Goal: Transaction & Acquisition: Book appointment/travel/reservation

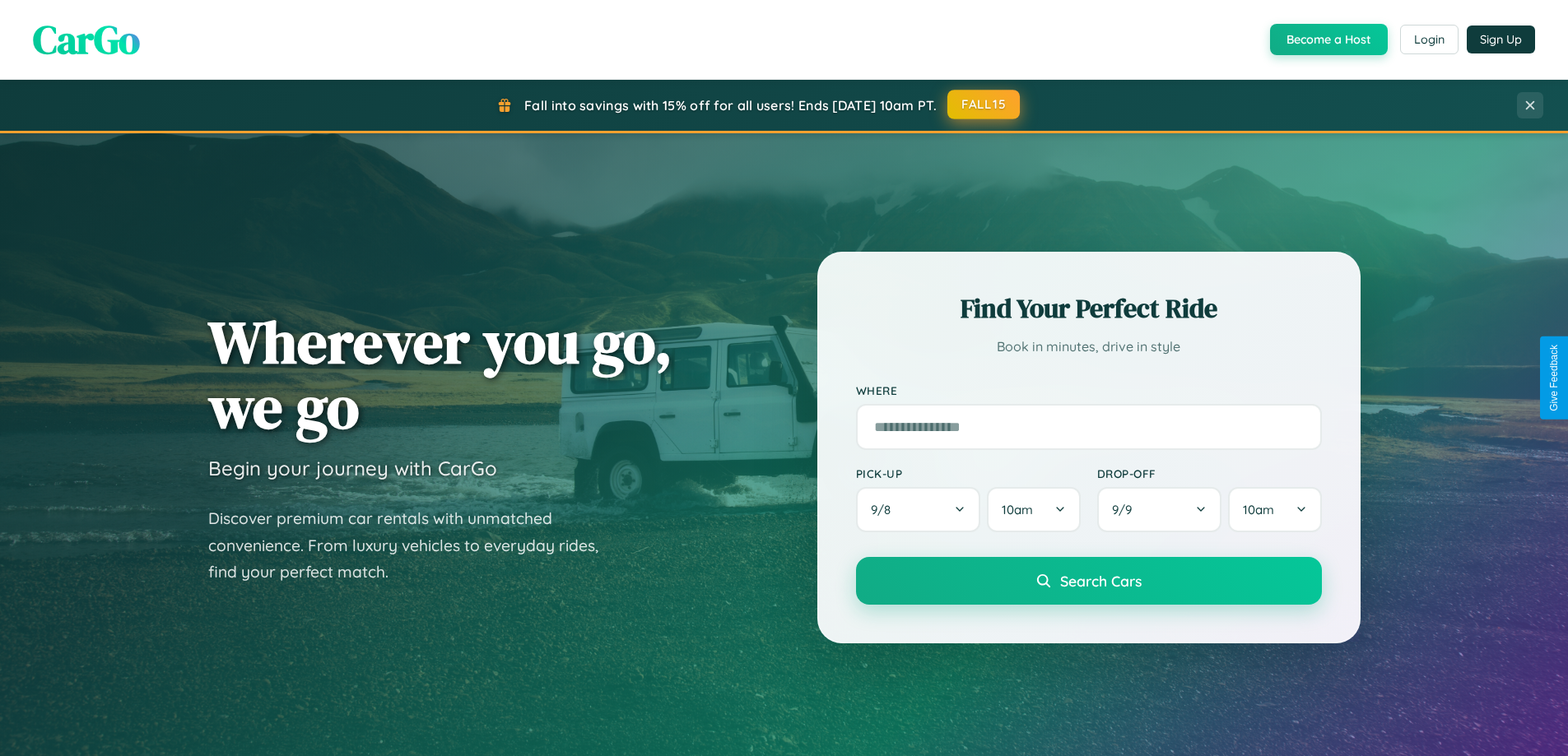
click at [984, 105] on button "FALL15" at bounding box center [983, 105] width 73 height 30
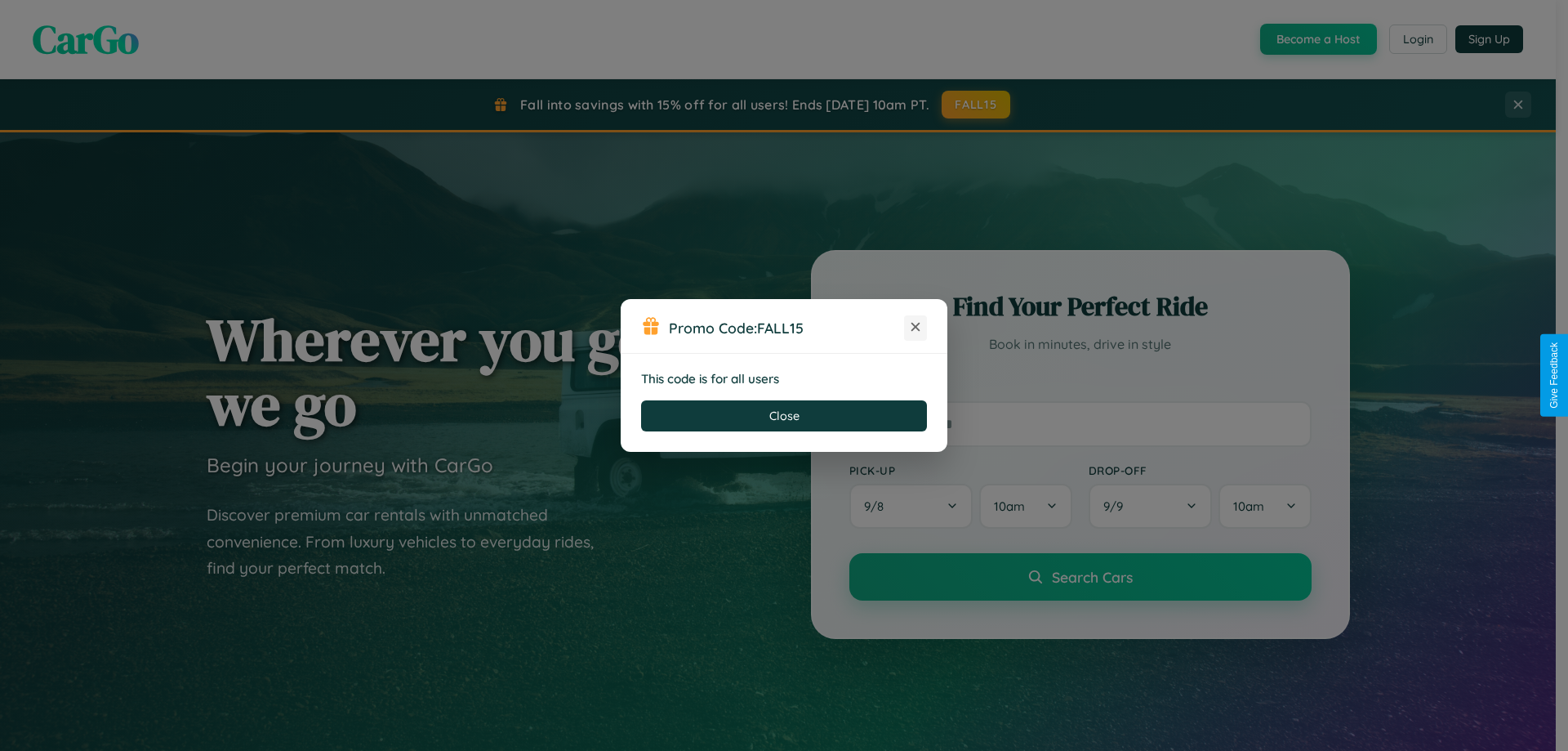
click at [916, 327] on icon at bounding box center [916, 327] width 17 height 17
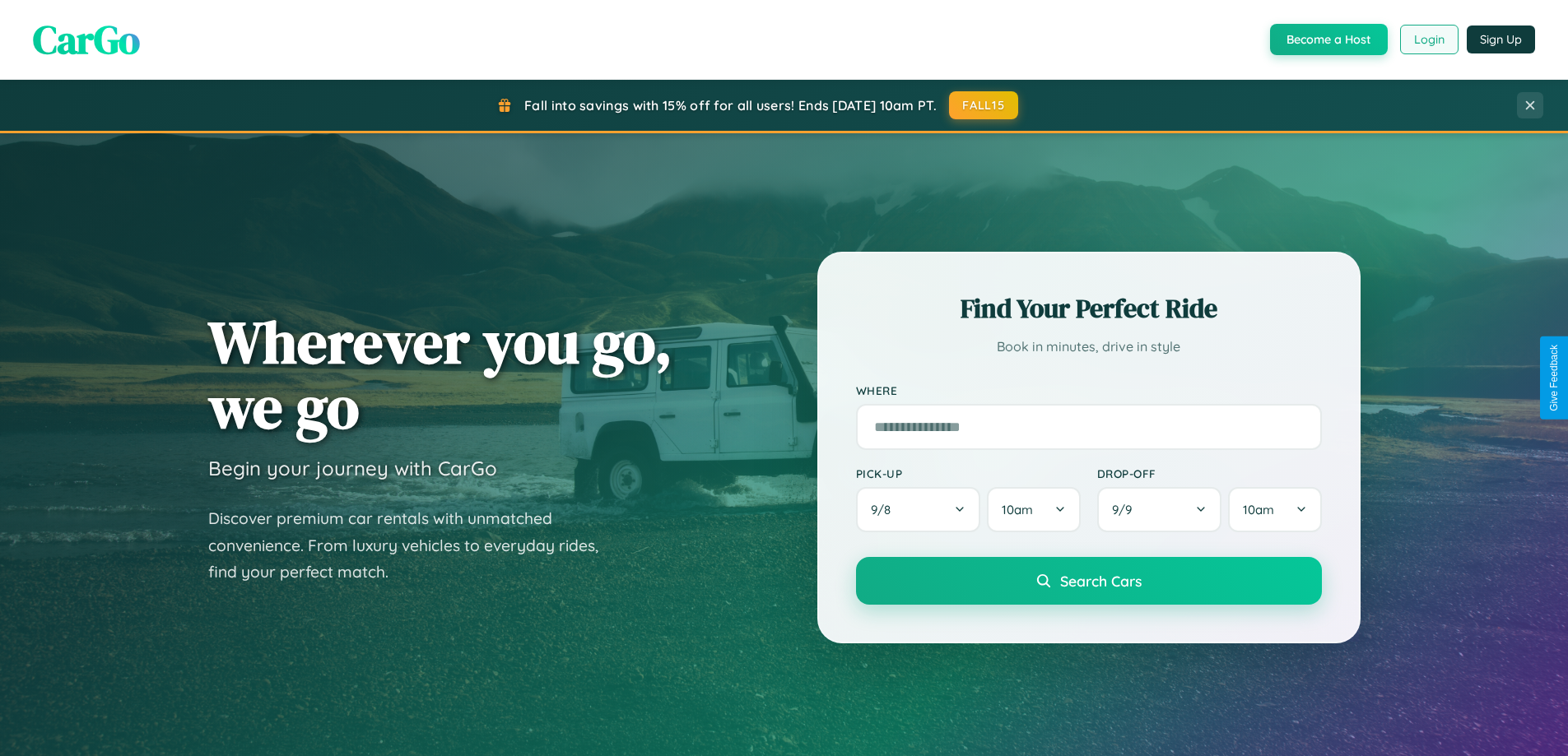
click at [1428, 39] on button "Login" at bounding box center [1429, 39] width 59 height 30
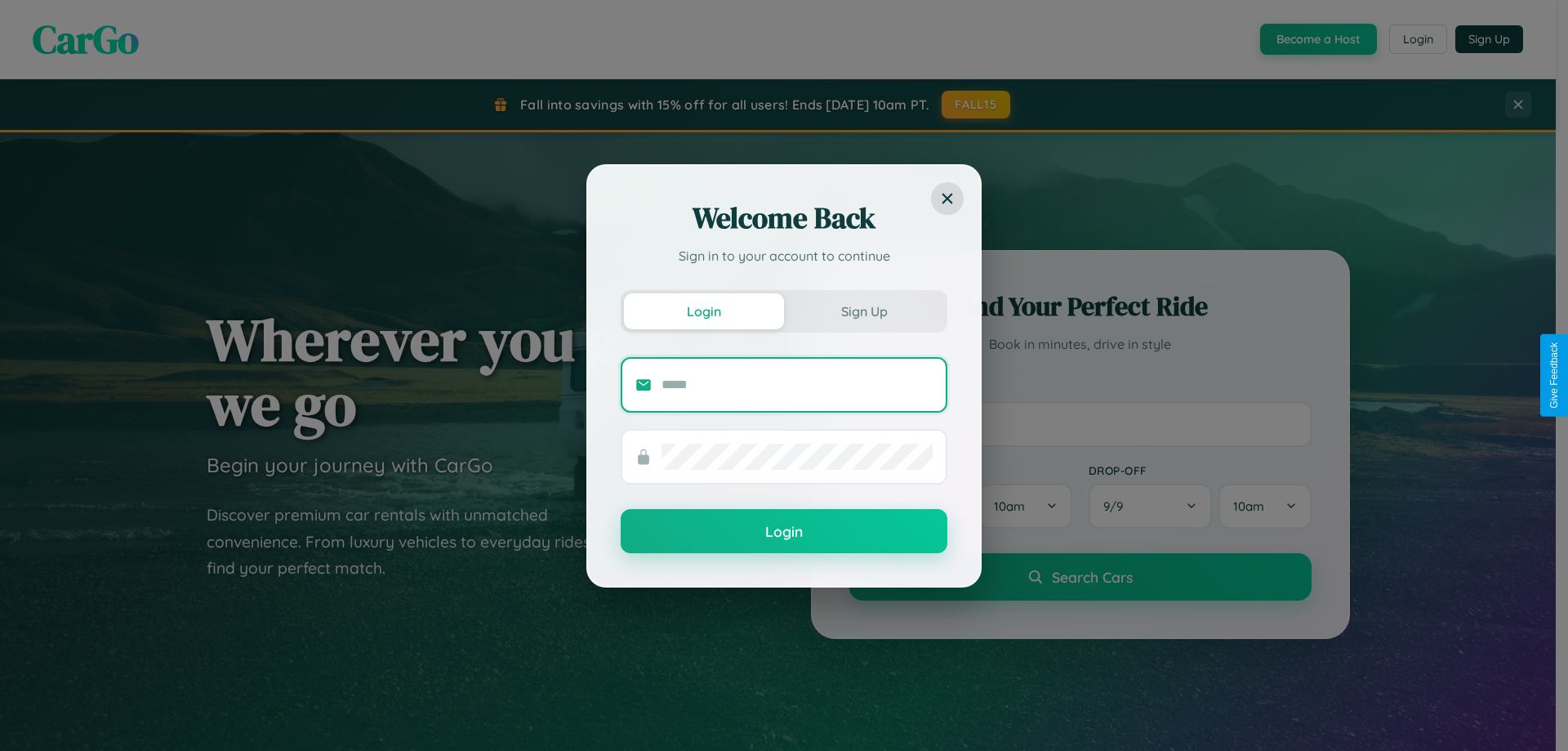
click at [797, 384] on input "text" at bounding box center [797, 385] width 272 height 26
type input "**********"
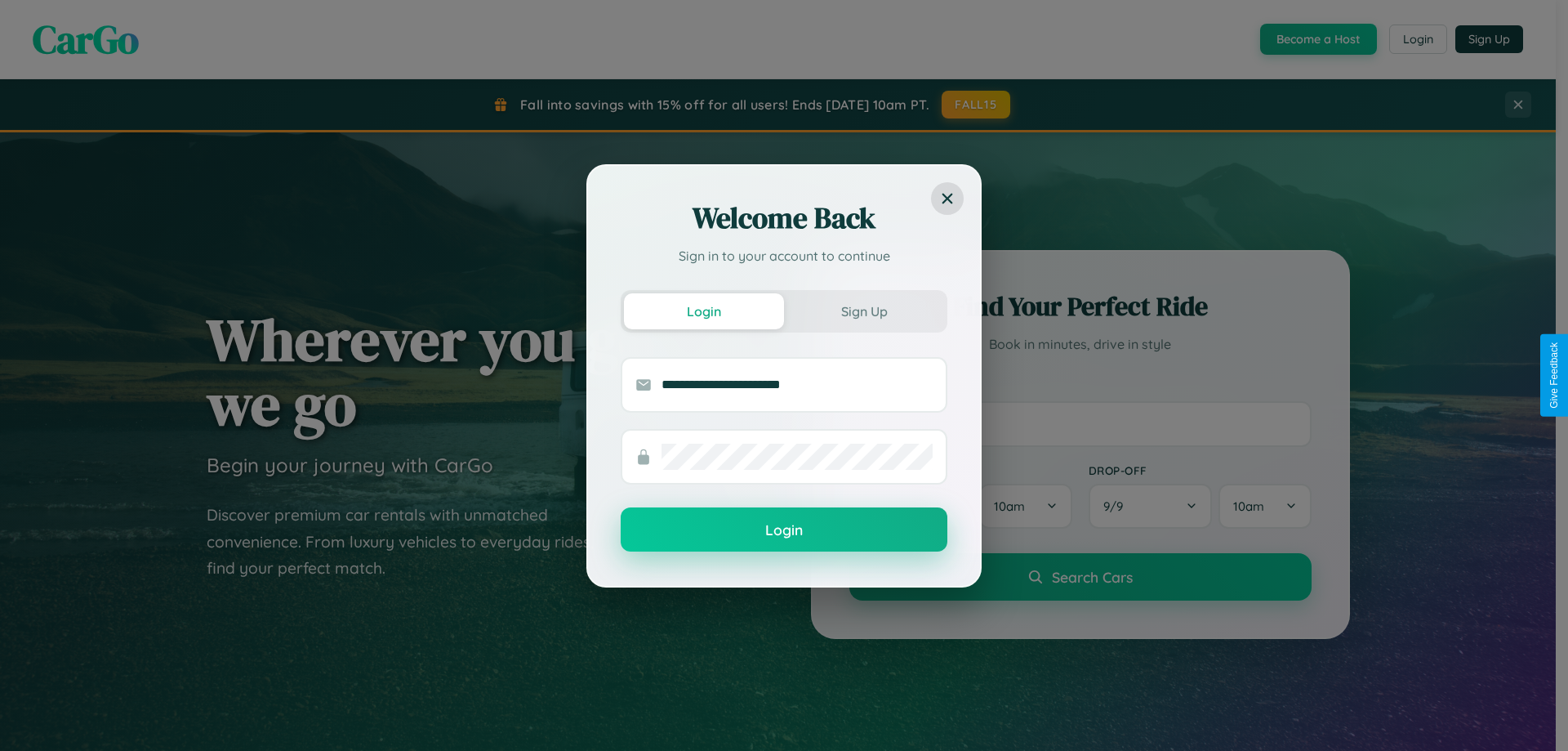
click at [784, 530] on button "Login" at bounding box center [784, 529] width 327 height 45
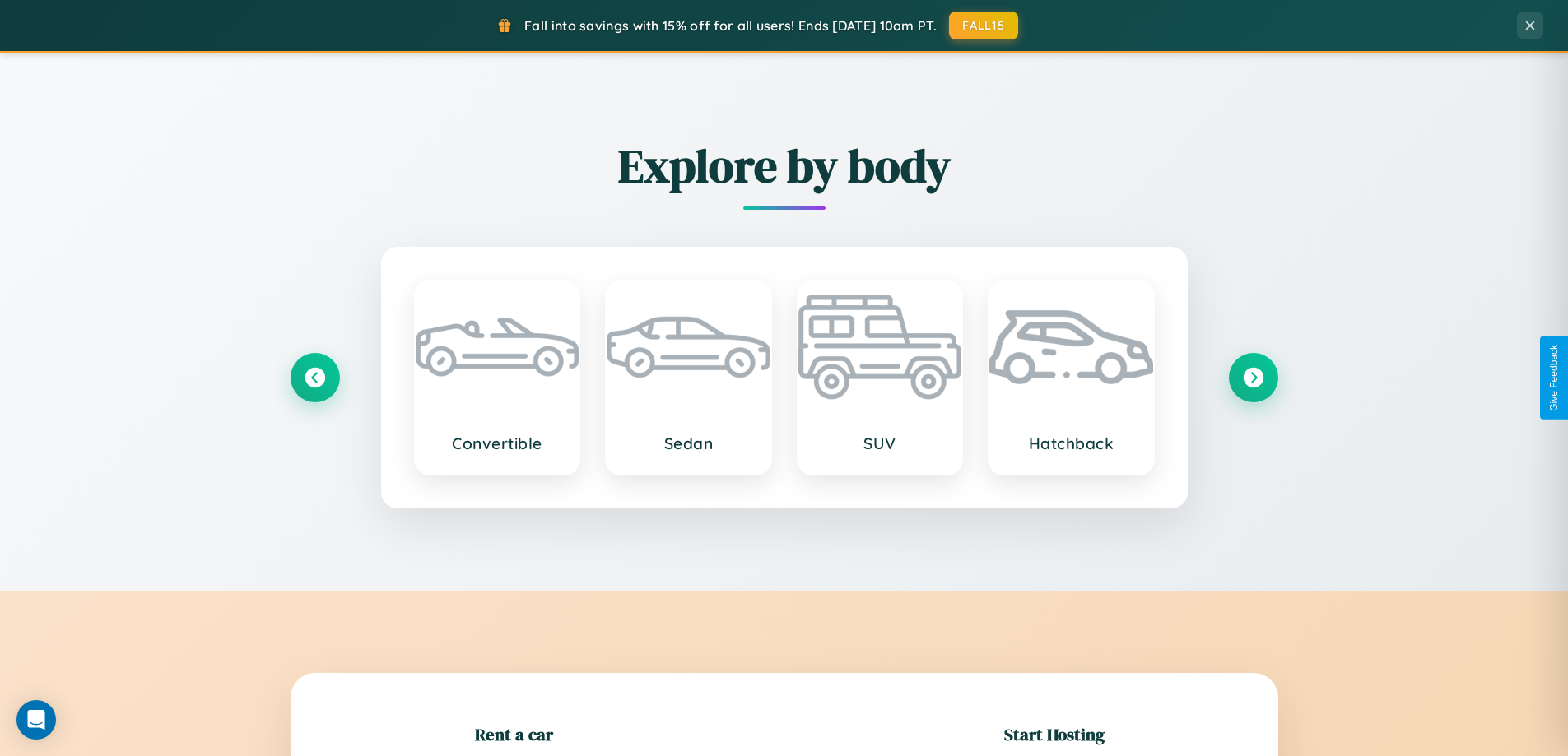
scroll to position [356, 0]
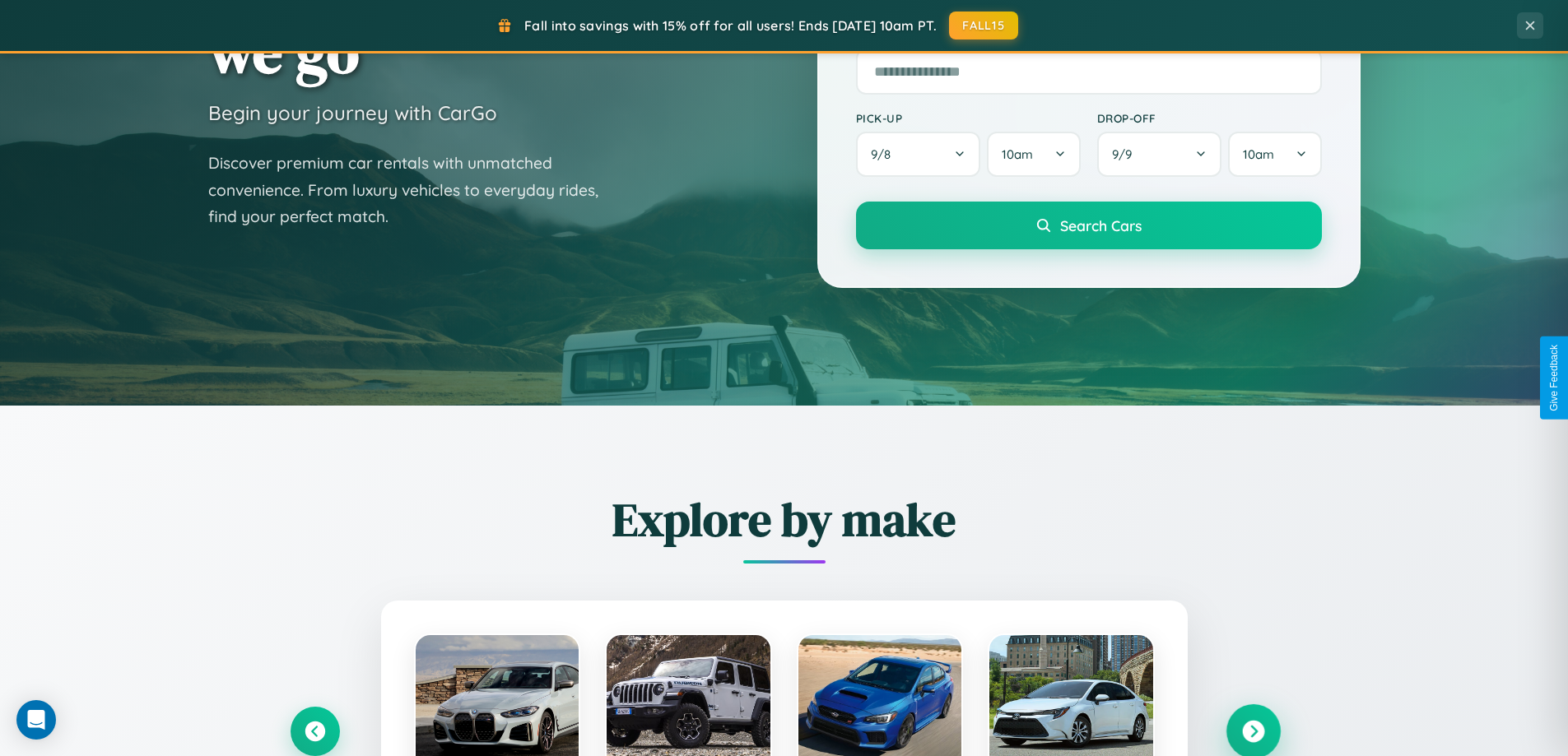
click at [1252, 731] on icon at bounding box center [1253, 732] width 22 height 22
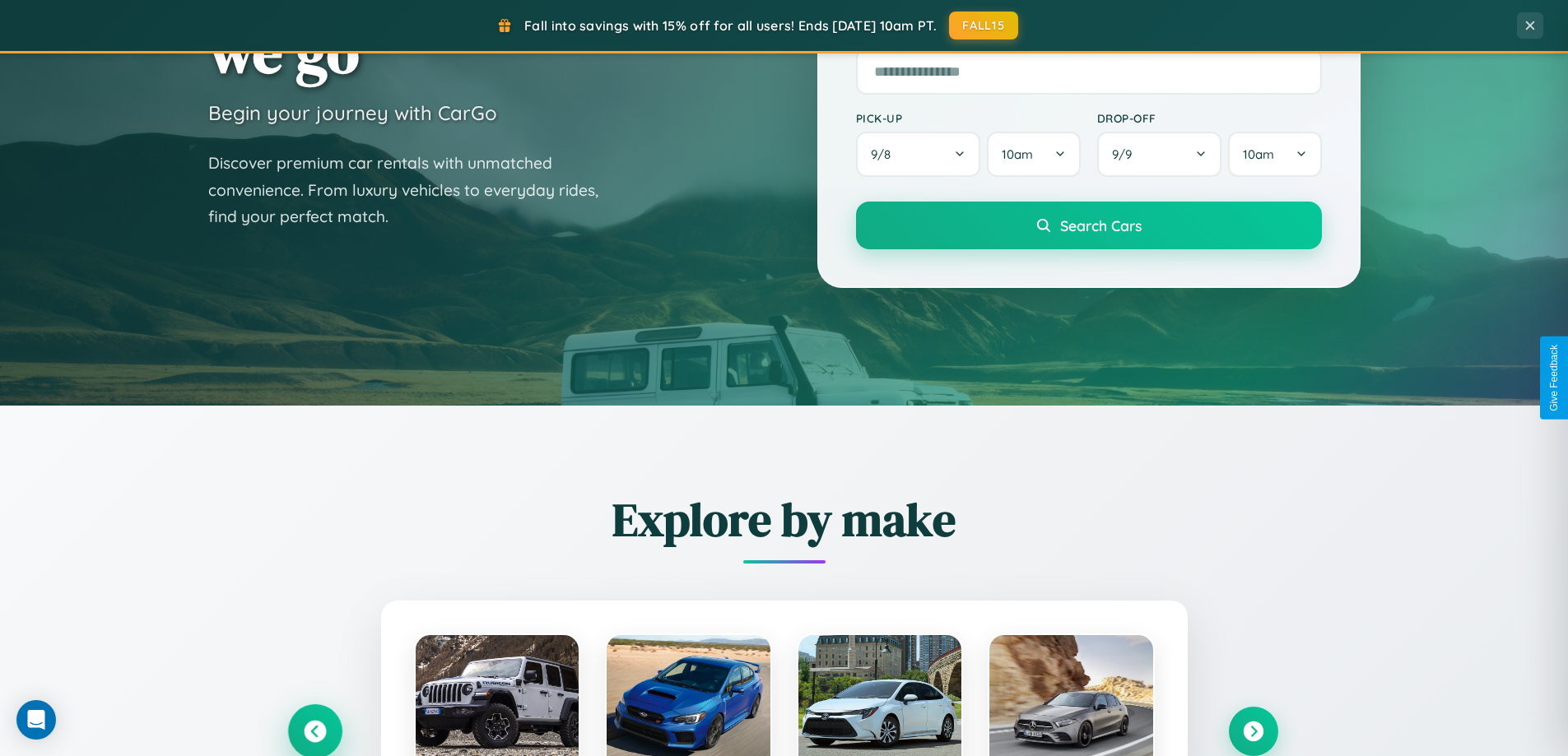
click at [315, 731] on icon at bounding box center [315, 732] width 22 height 22
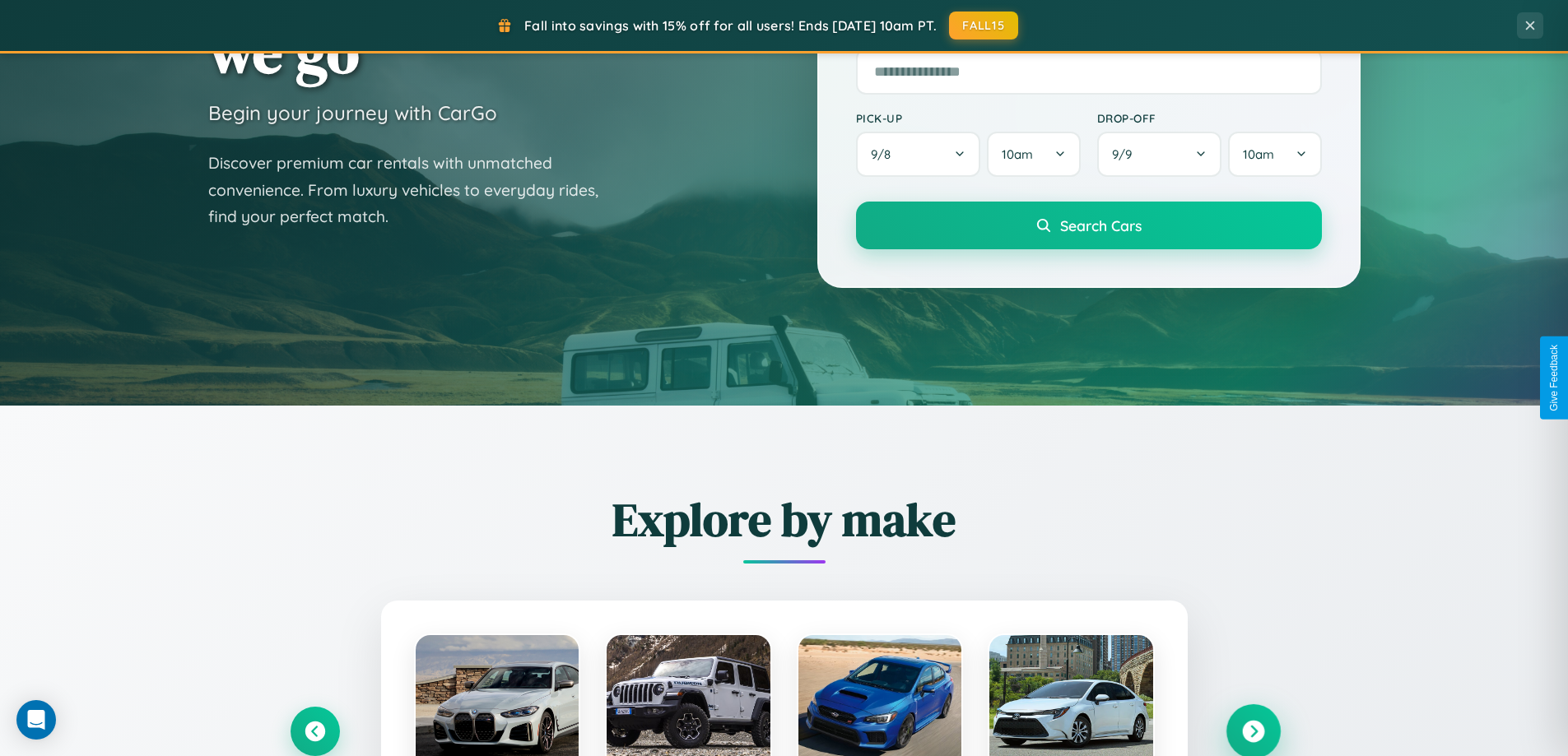
click at [1252, 731] on icon at bounding box center [1253, 732] width 22 height 22
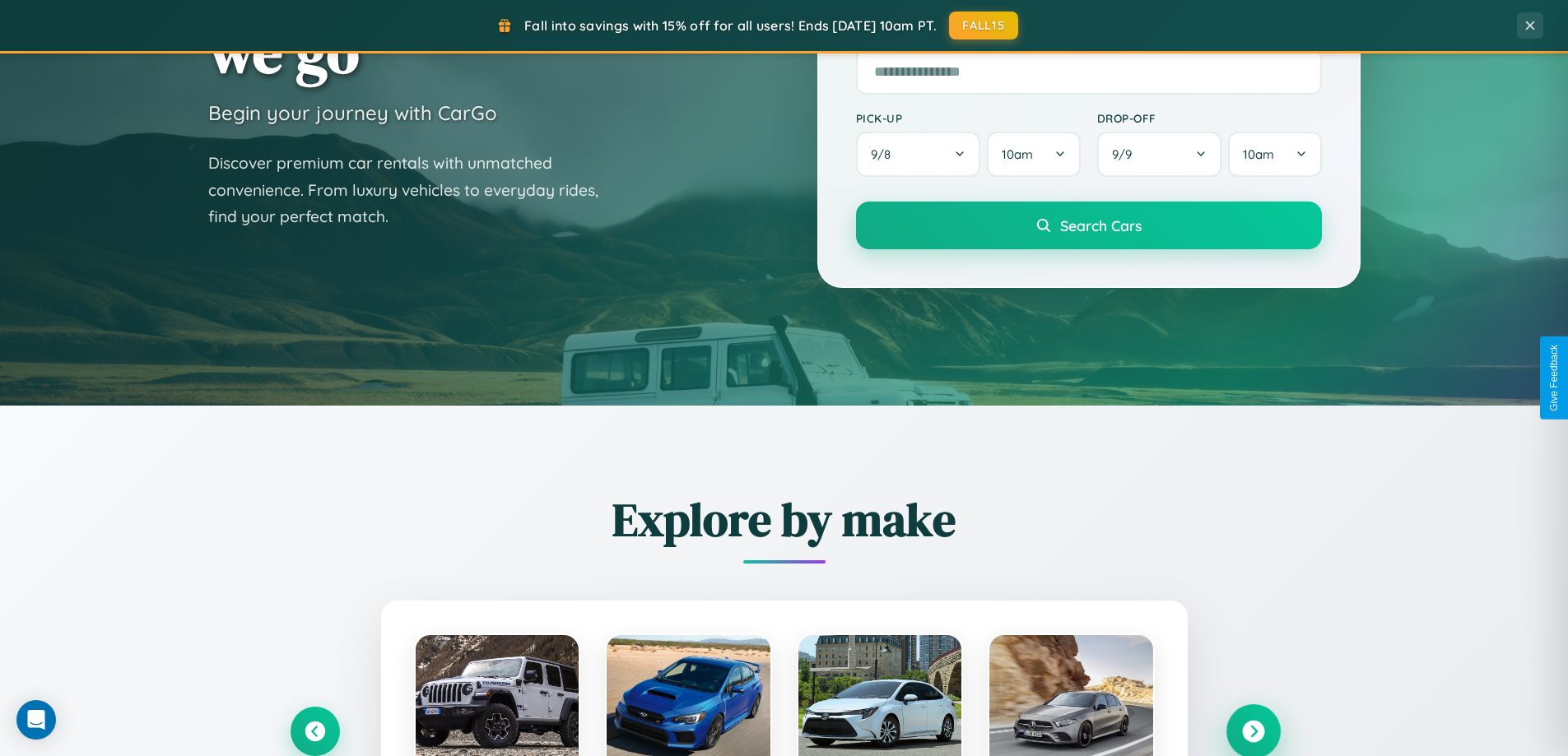
click at [1252, 730] on icon at bounding box center [1253, 732] width 22 height 22
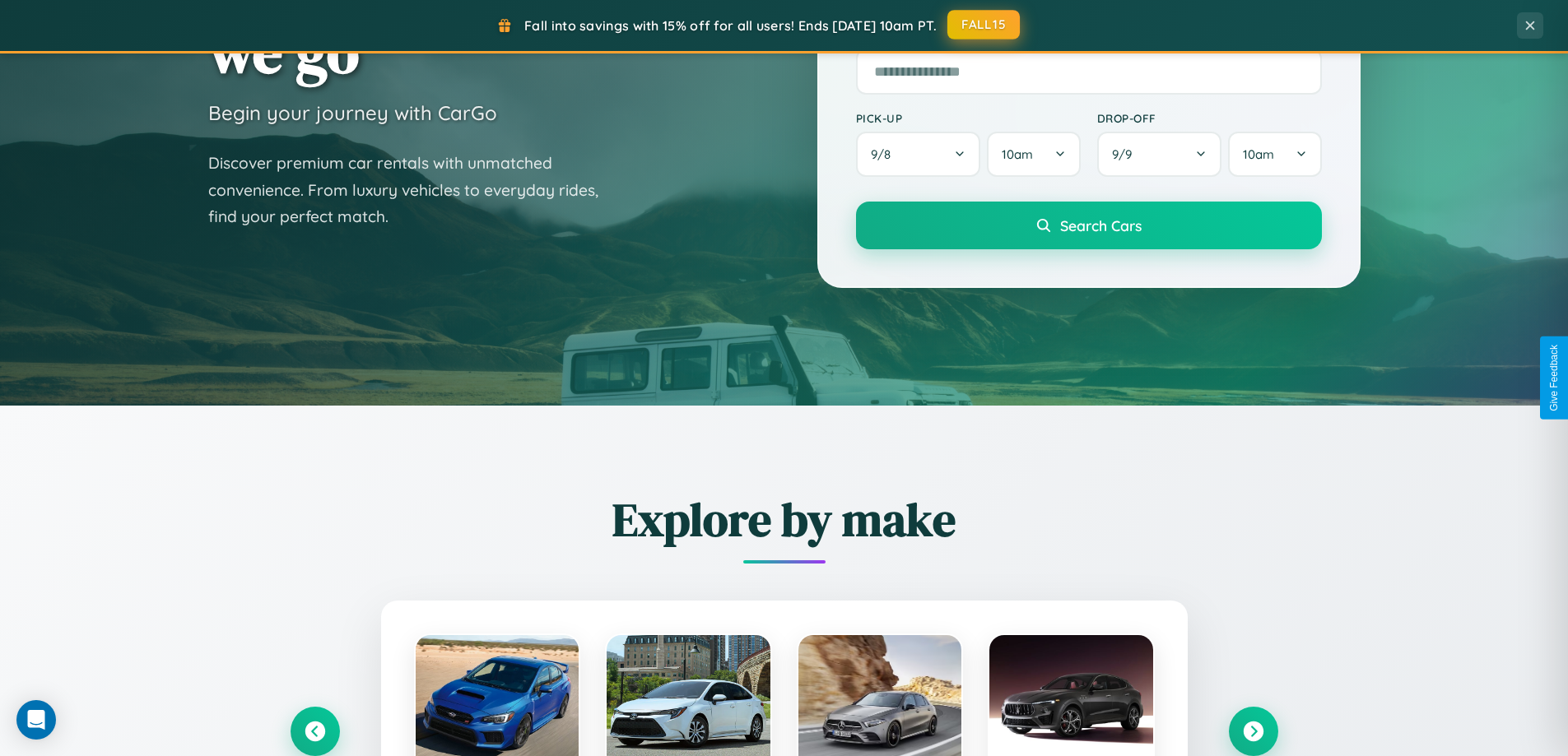
click at [984, 24] on button "FALL15" at bounding box center [983, 25] width 73 height 30
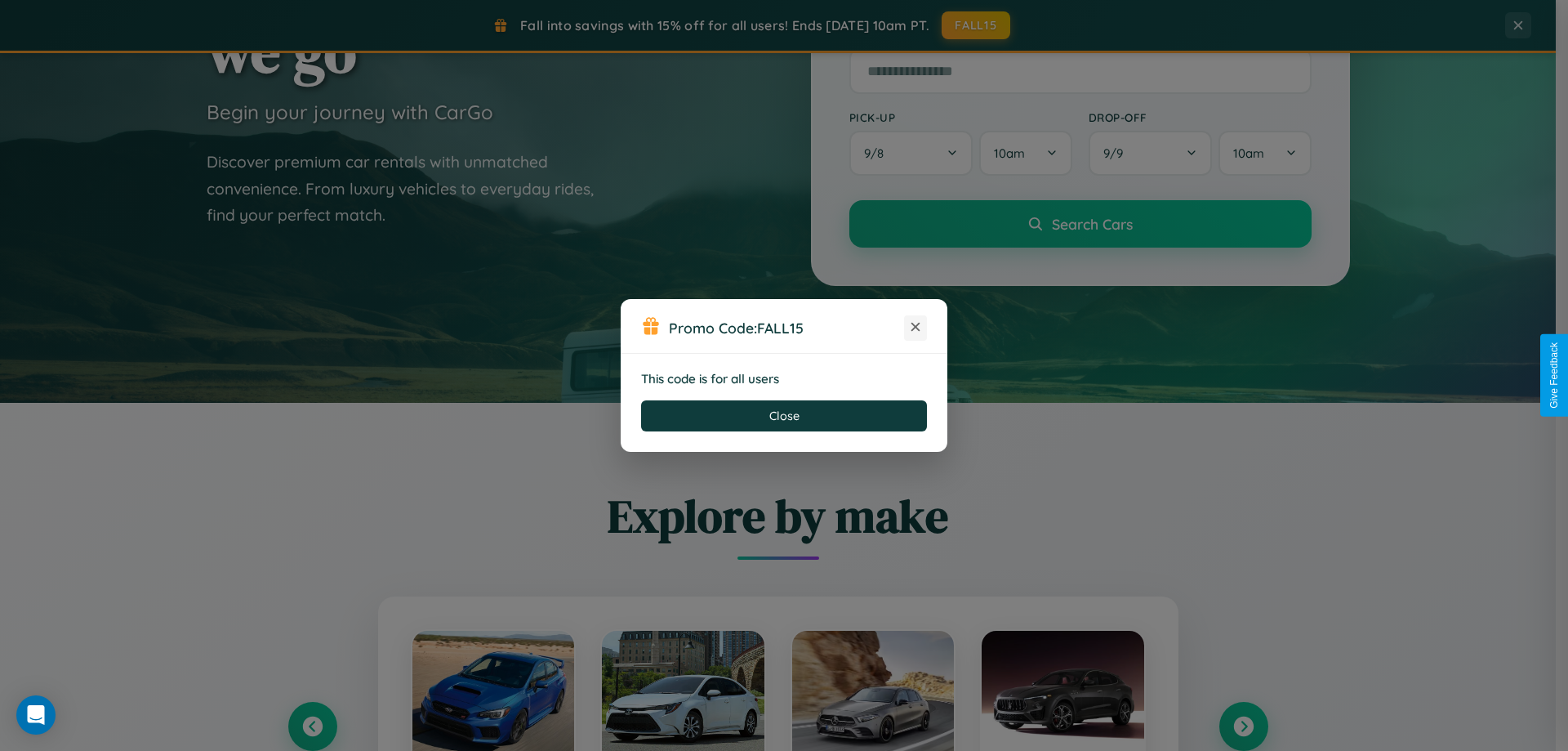
click at [916, 327] on icon at bounding box center [916, 327] width 17 height 17
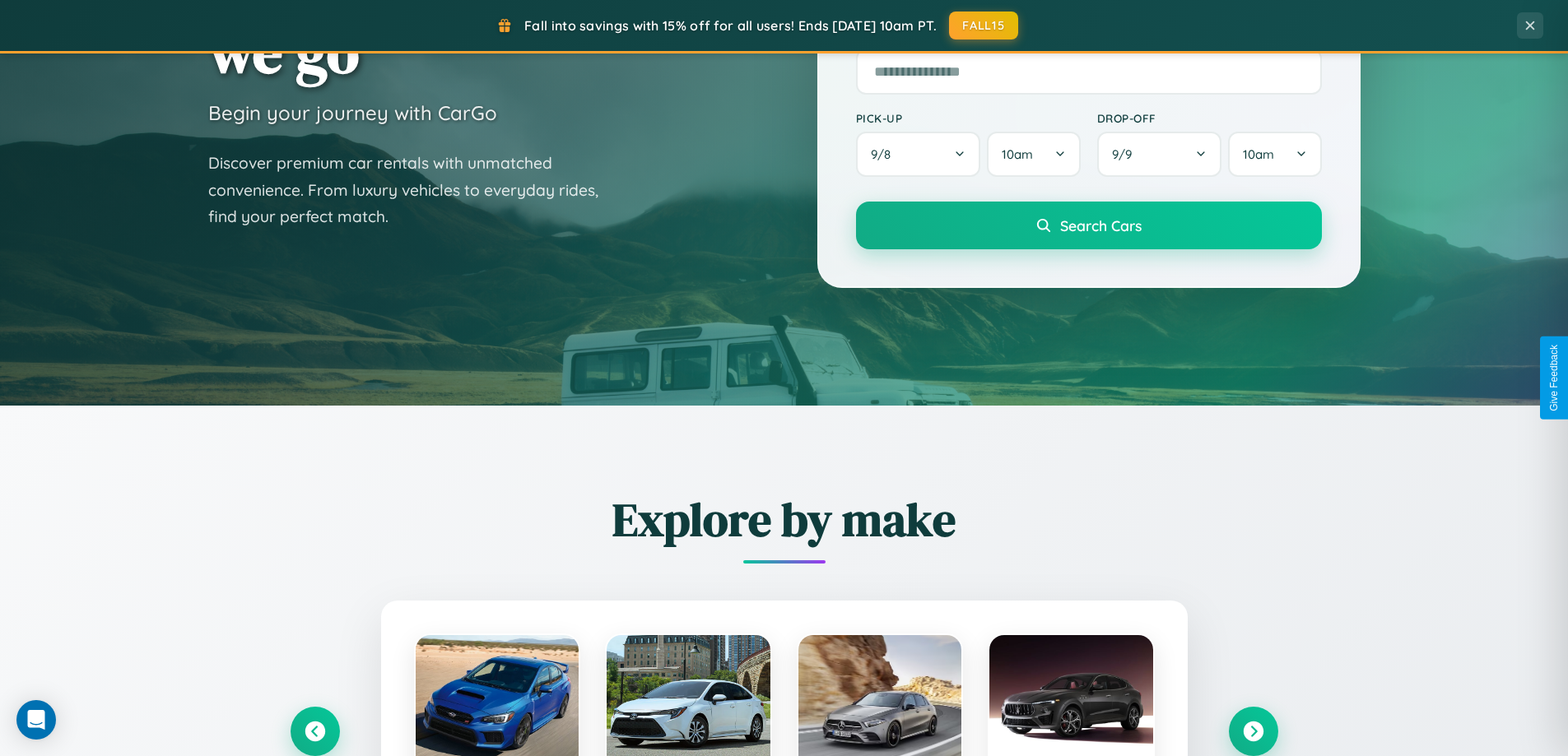
scroll to position [709, 0]
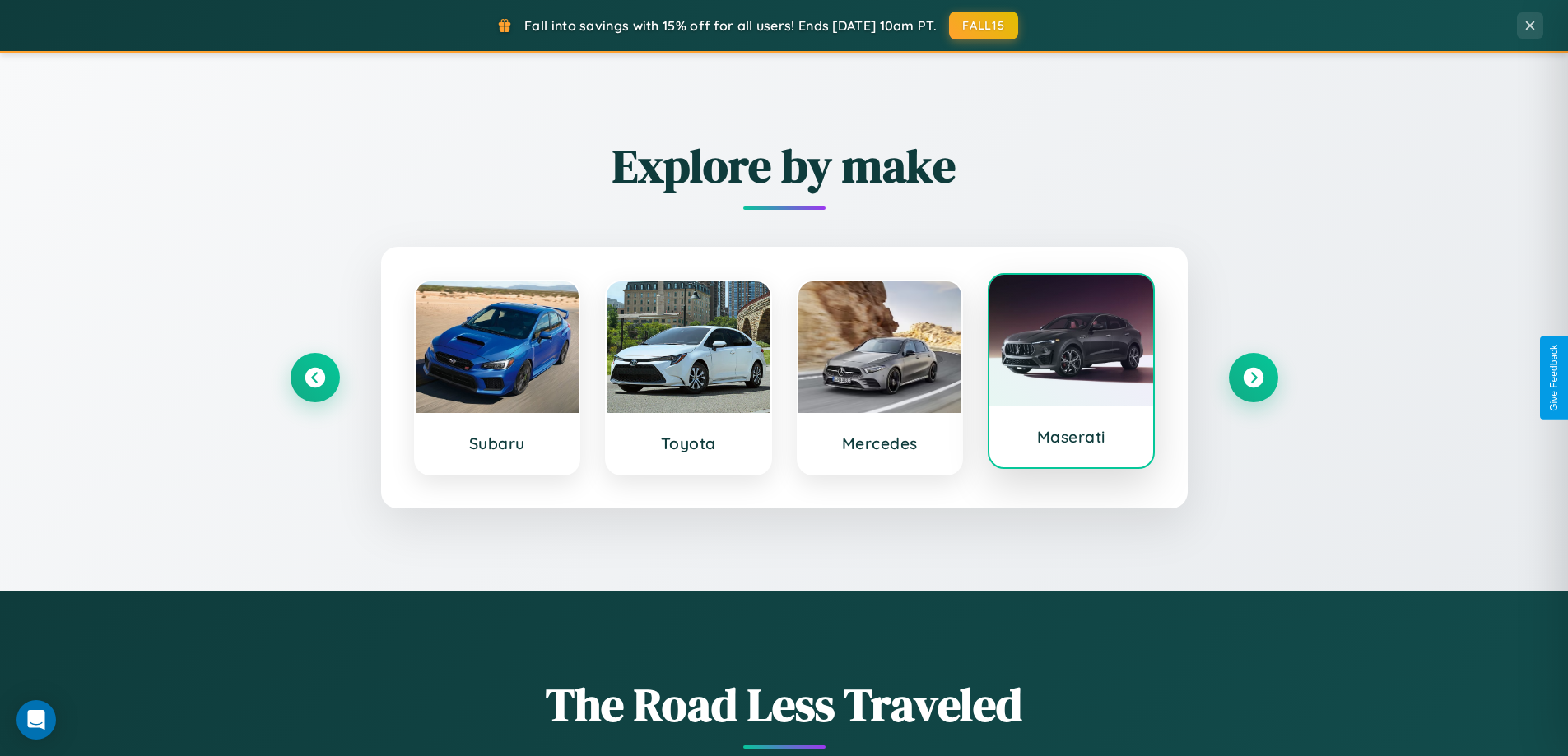
click at [1071, 372] on div at bounding box center [1070, 340] width 163 height 132
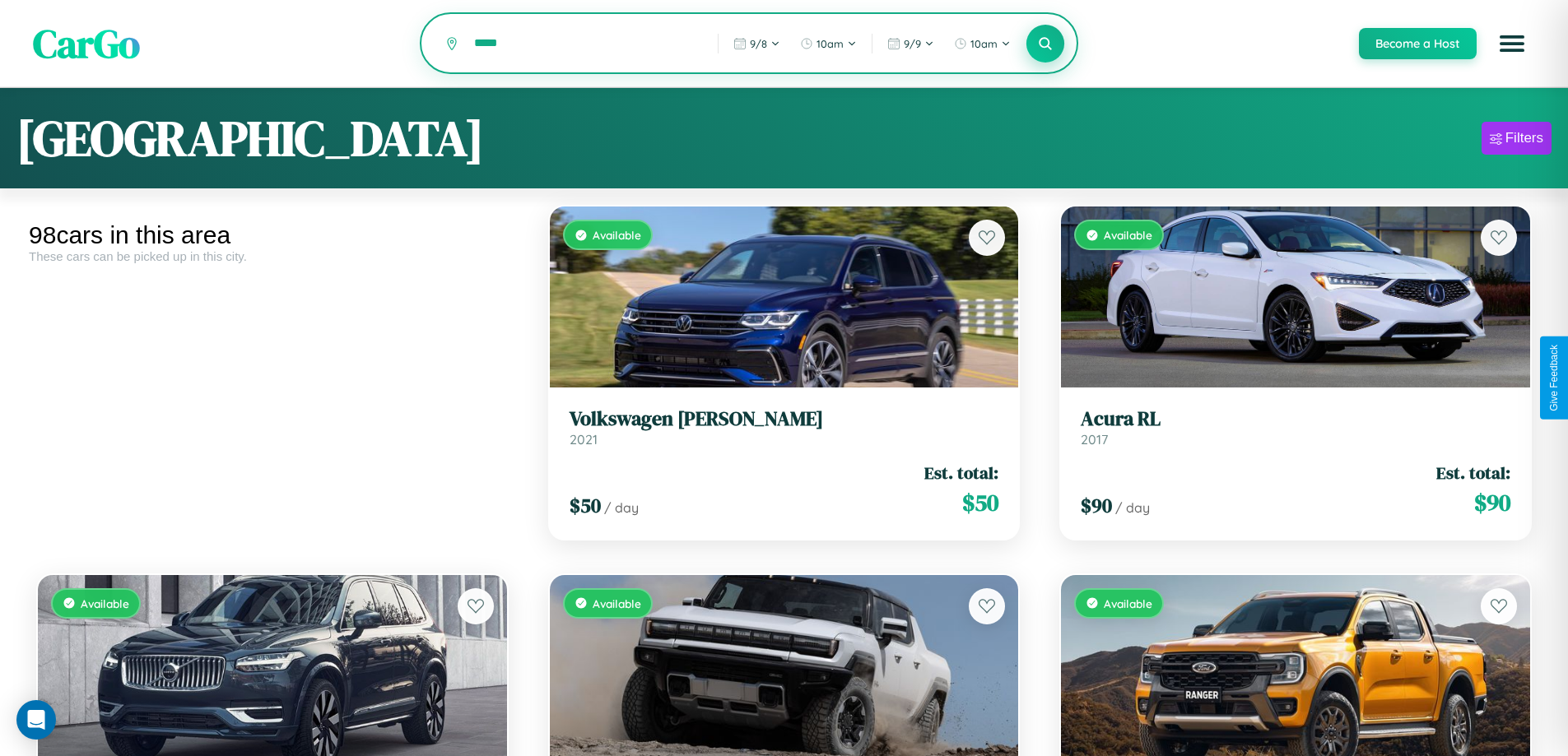
type input "*****"
click at [1044, 45] on icon at bounding box center [1045, 43] width 16 height 16
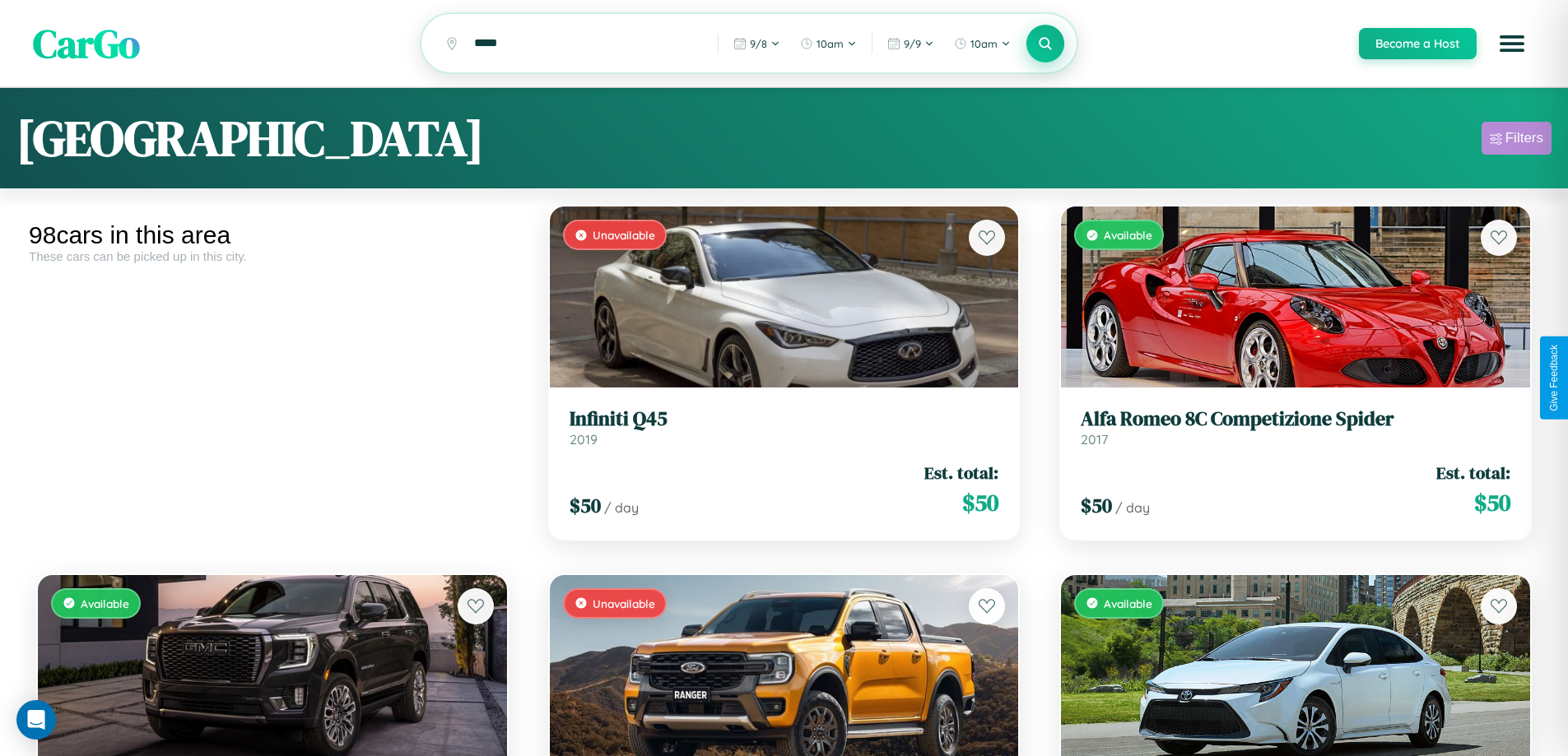
click at [1516, 141] on div "Filters" at bounding box center [1524, 138] width 38 height 17
